Goal: Information Seeking & Learning: Learn about a topic

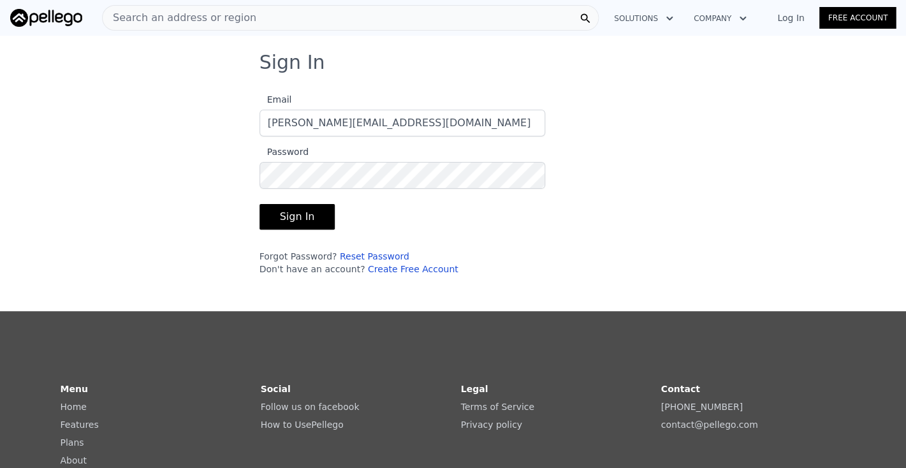
type input "[PERSON_NAME][EMAIL_ADDRESS][DOMAIN_NAME]"
click at [303, 212] on button "Sign In" at bounding box center [297, 216] width 76 height 25
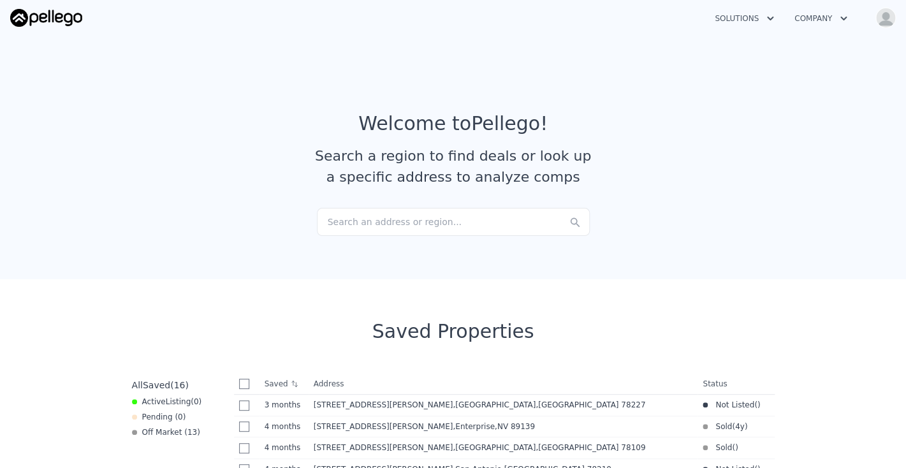
click at [339, 224] on div "Search an address or region..." at bounding box center [453, 222] width 273 height 28
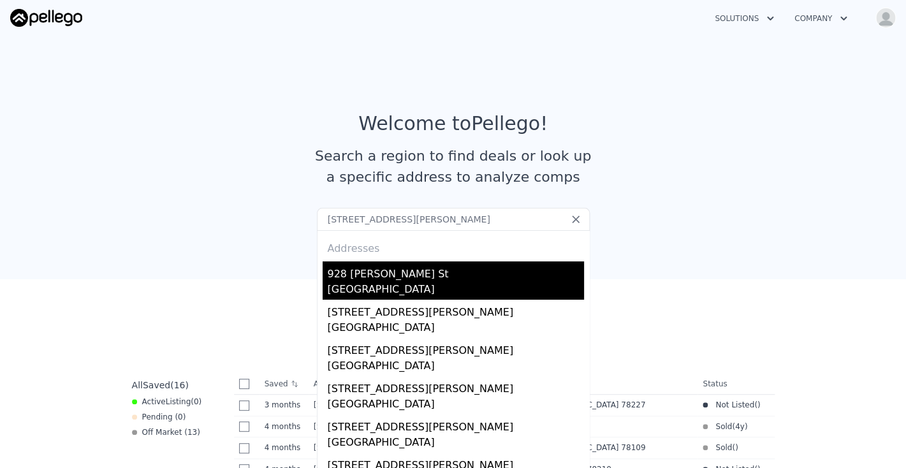
type input "[STREET_ADDRESS][PERSON_NAME]"
click at [377, 280] on div "928 [PERSON_NAME] St" at bounding box center [456, 271] width 256 height 20
